Goal: Subscribe to service/newsletter

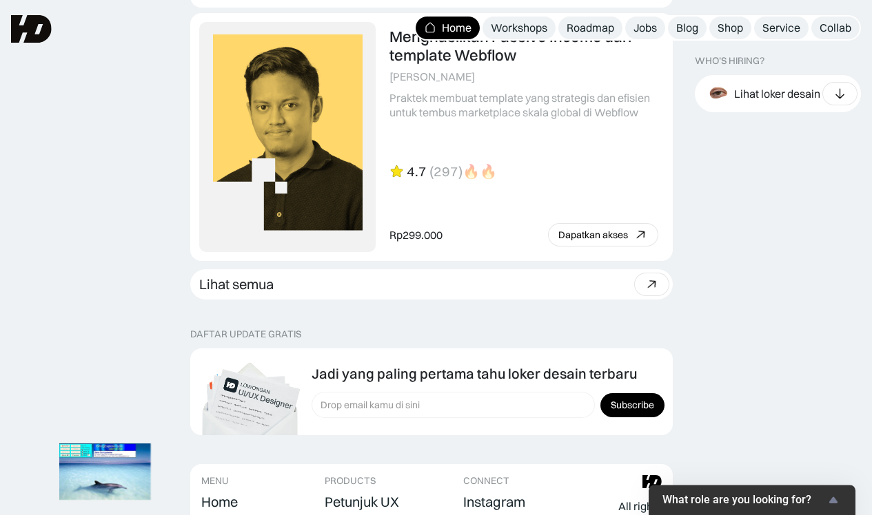
scroll to position [3697, 0]
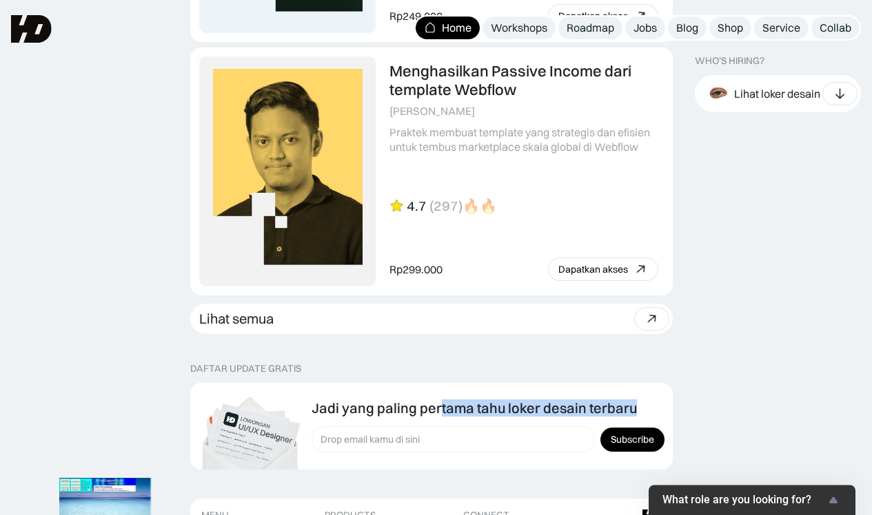
drag, startPoint x: 436, startPoint y: 331, endPoint x: 675, endPoint y: 341, distance: 238.6
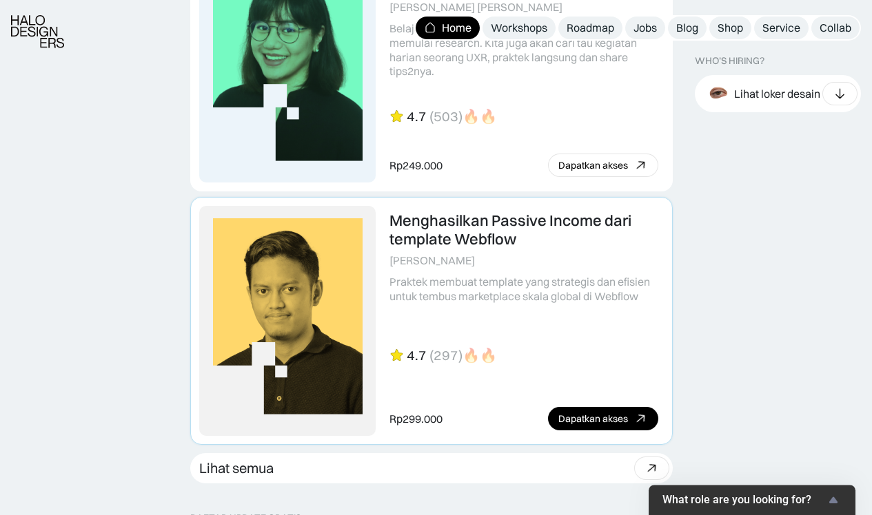
scroll to position [3870, 0]
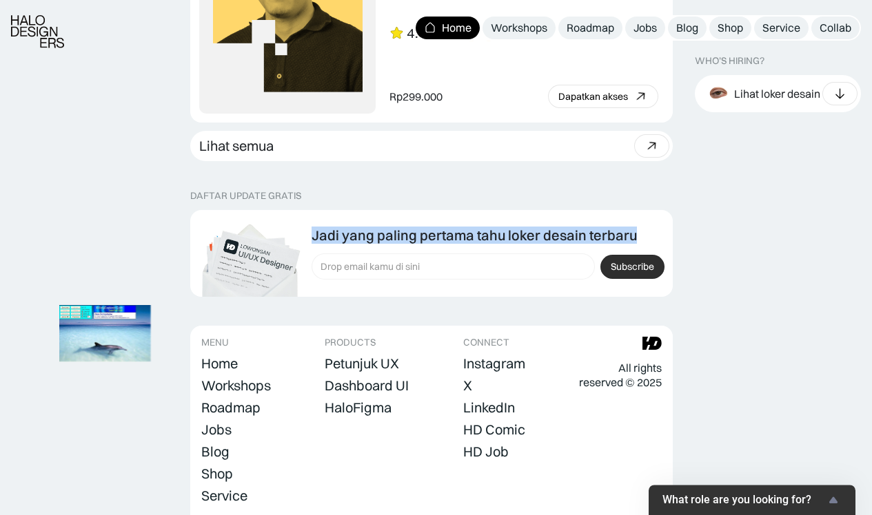
drag, startPoint x: 232, startPoint y: 174, endPoint x: 644, endPoint y: 202, distance: 413.1
click at [436, 210] on div "Jadi yang paling pertama tahu loker desain terbaru Jadi yang paling pertama tah…" at bounding box center [431, 253] width 482 height 87
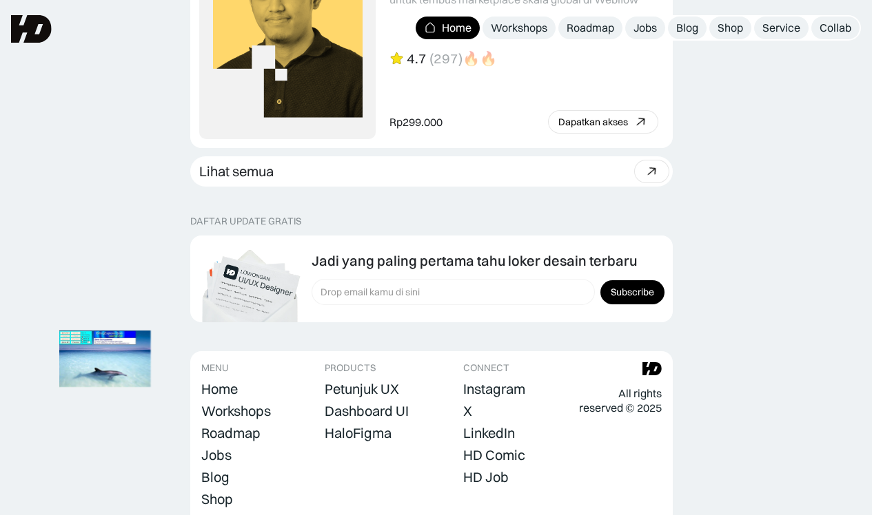
scroll to position [3844, 0]
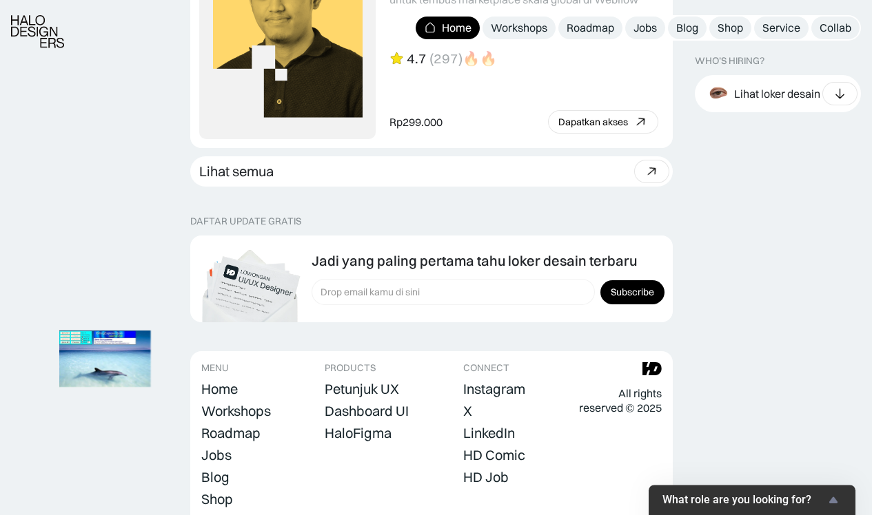
click at [278, 236] on div "Jadi yang paling pertama tahu loker desain terbaru Jadi yang paling pertama tah…" at bounding box center [431, 279] width 482 height 87
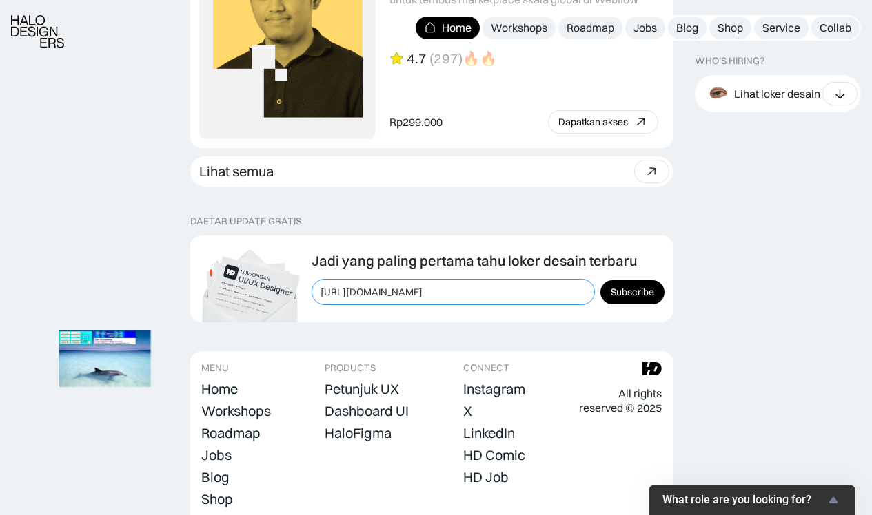
type input "[URL][DOMAIN_NAME]"
